Goal: Check status: Check status

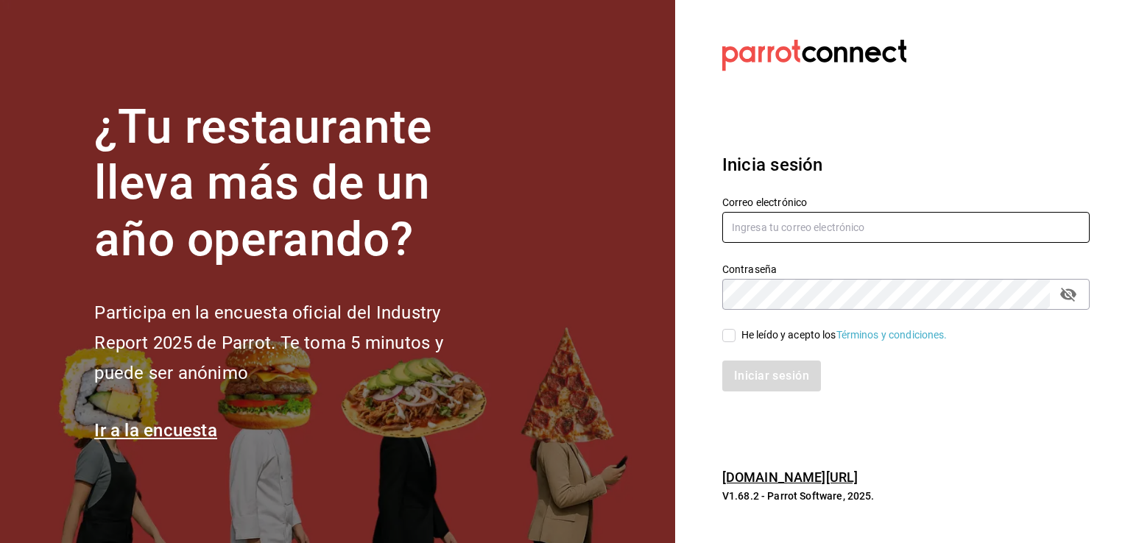
type input "[EMAIL_ADDRESS][DOMAIN_NAME]"
click at [734, 332] on input "He leído y acepto los Términos y condiciones." at bounding box center [728, 335] width 13 height 13
checkbox input "true"
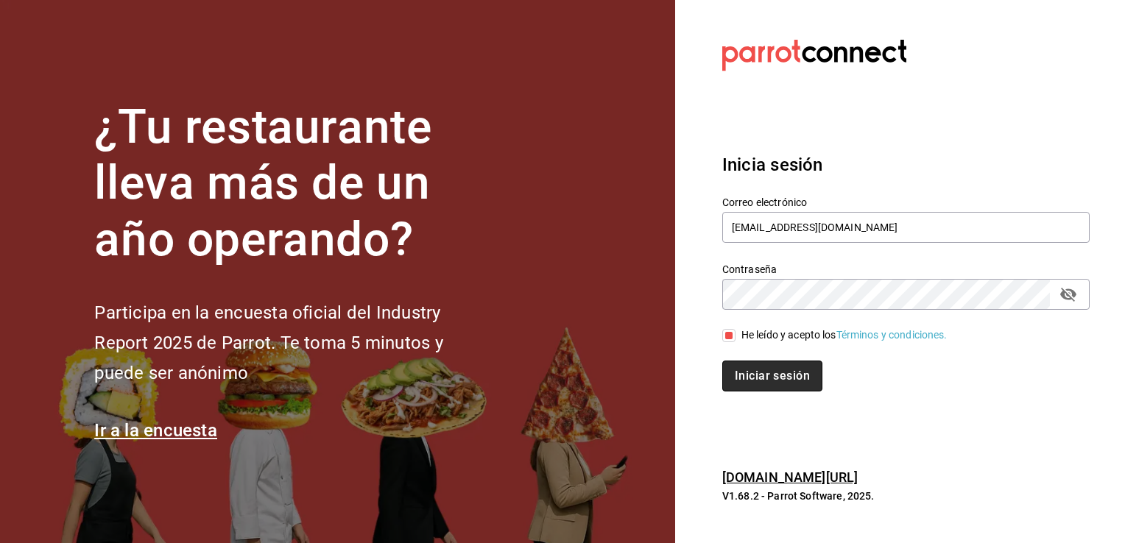
click at [752, 367] on button "Iniciar sesión" at bounding box center [772, 376] width 100 height 31
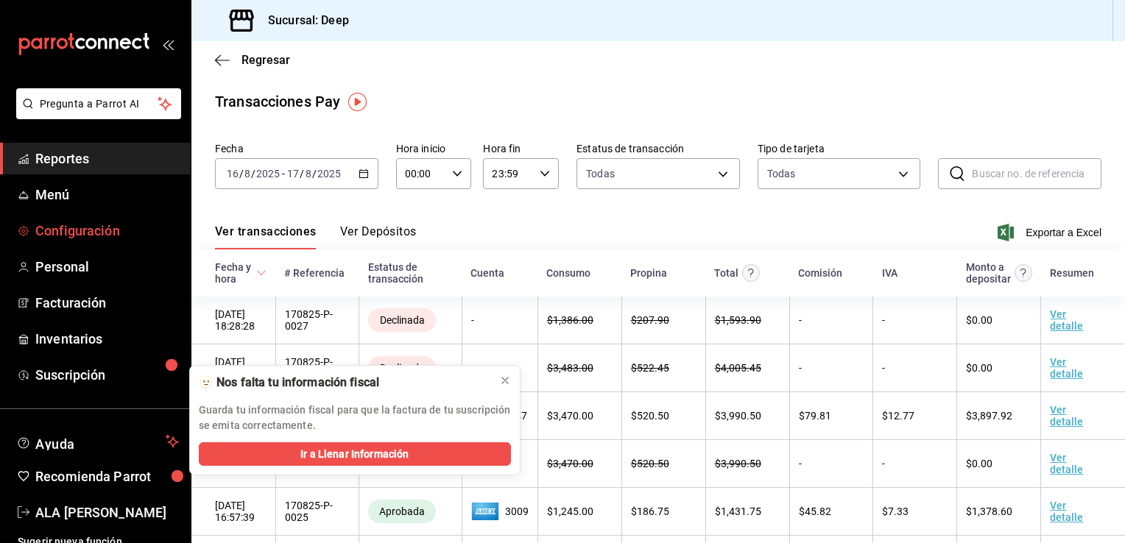
click at [96, 233] on span "Configuración" at bounding box center [107, 231] width 144 height 20
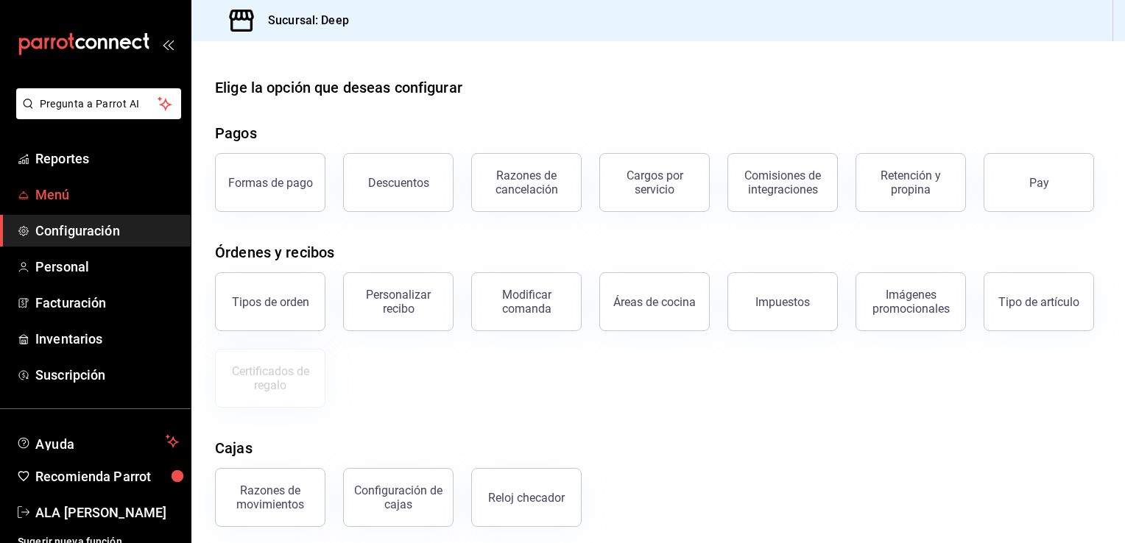
click at [144, 191] on span "Menú" at bounding box center [107, 195] width 144 height 20
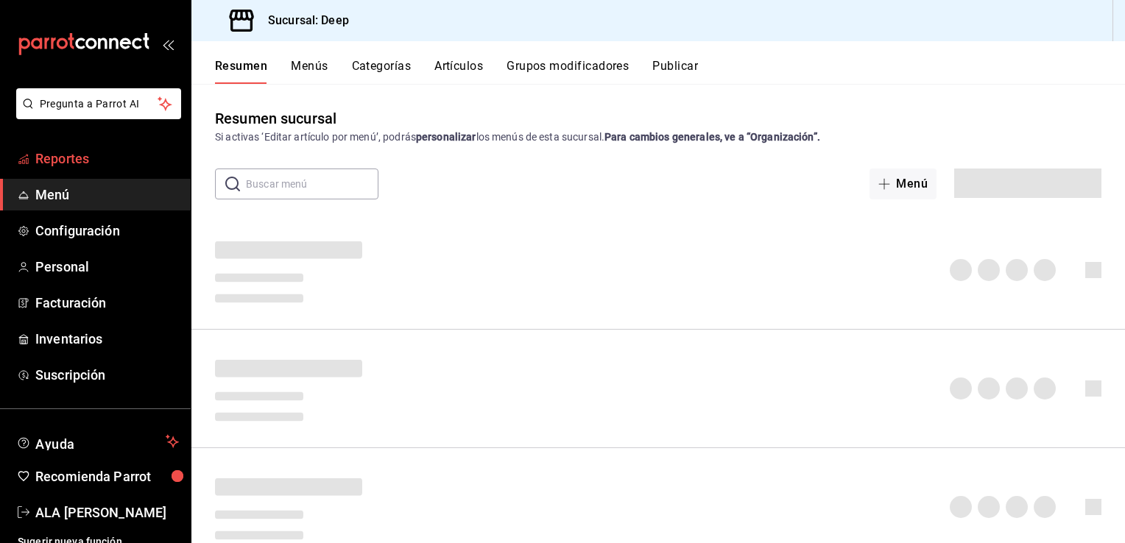
click at [131, 155] on span "Reportes" at bounding box center [107, 159] width 144 height 20
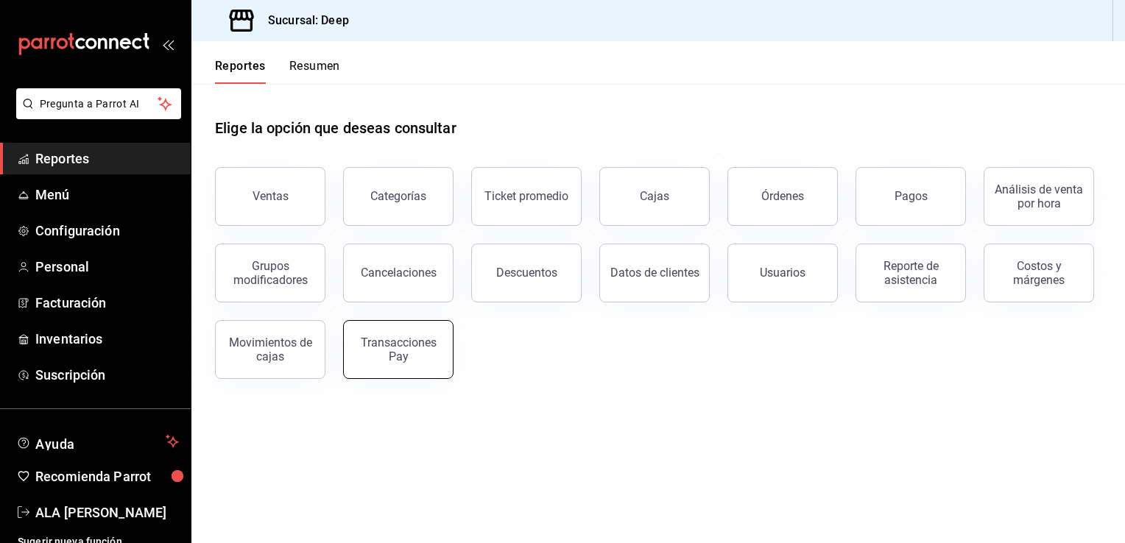
click at [380, 356] on div "Transacciones Pay" at bounding box center [398, 350] width 91 height 28
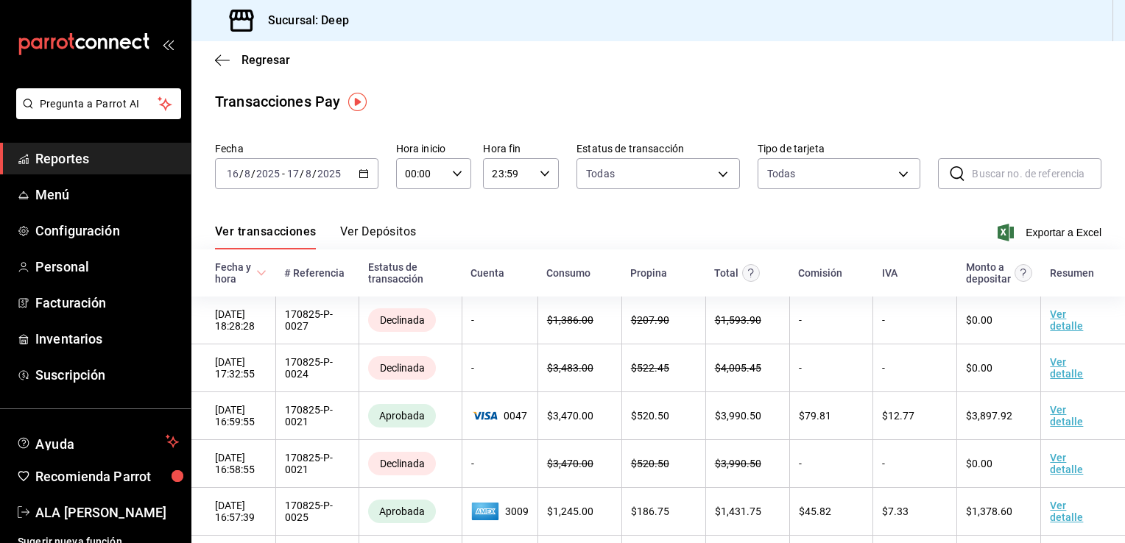
click at [358, 174] on icon "button" at bounding box center [363, 174] width 10 height 10
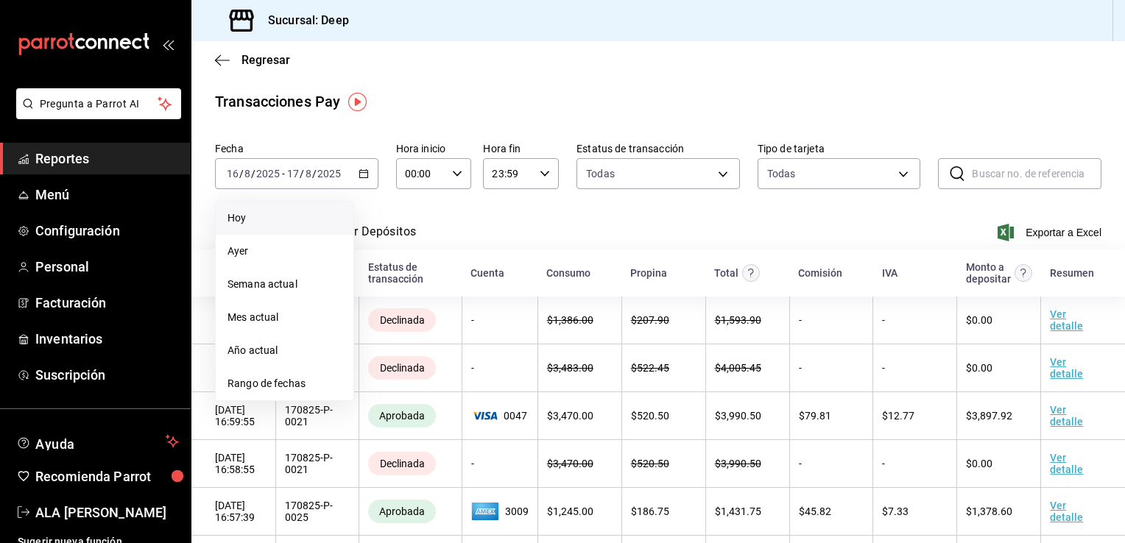
click at [330, 220] on span "Hoy" at bounding box center [284, 218] width 114 height 15
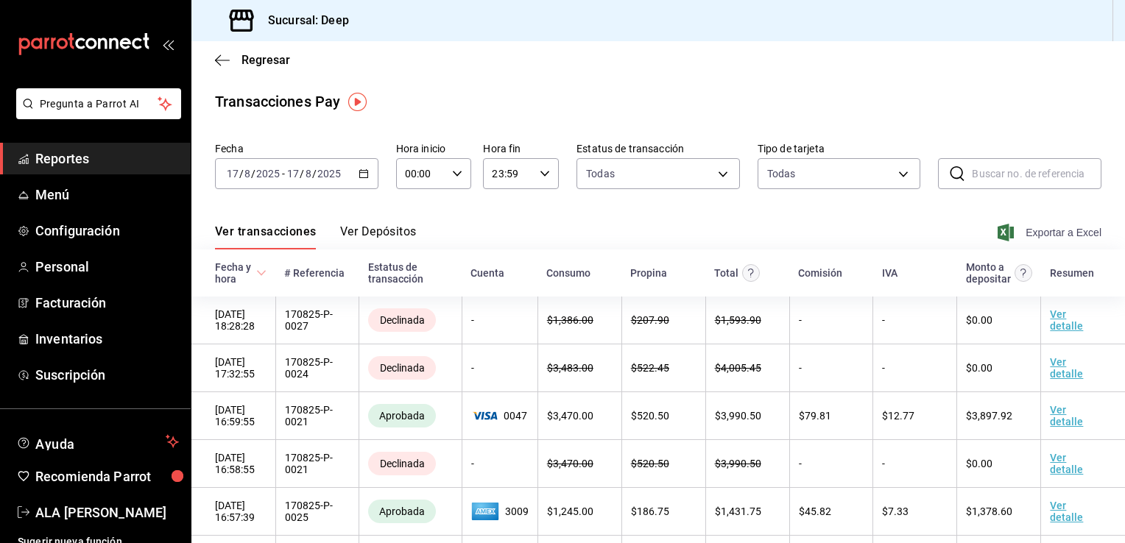
click at [997, 224] on icon "button" at bounding box center [1005, 233] width 16 height 18
